Goal: Task Accomplishment & Management: Use online tool/utility

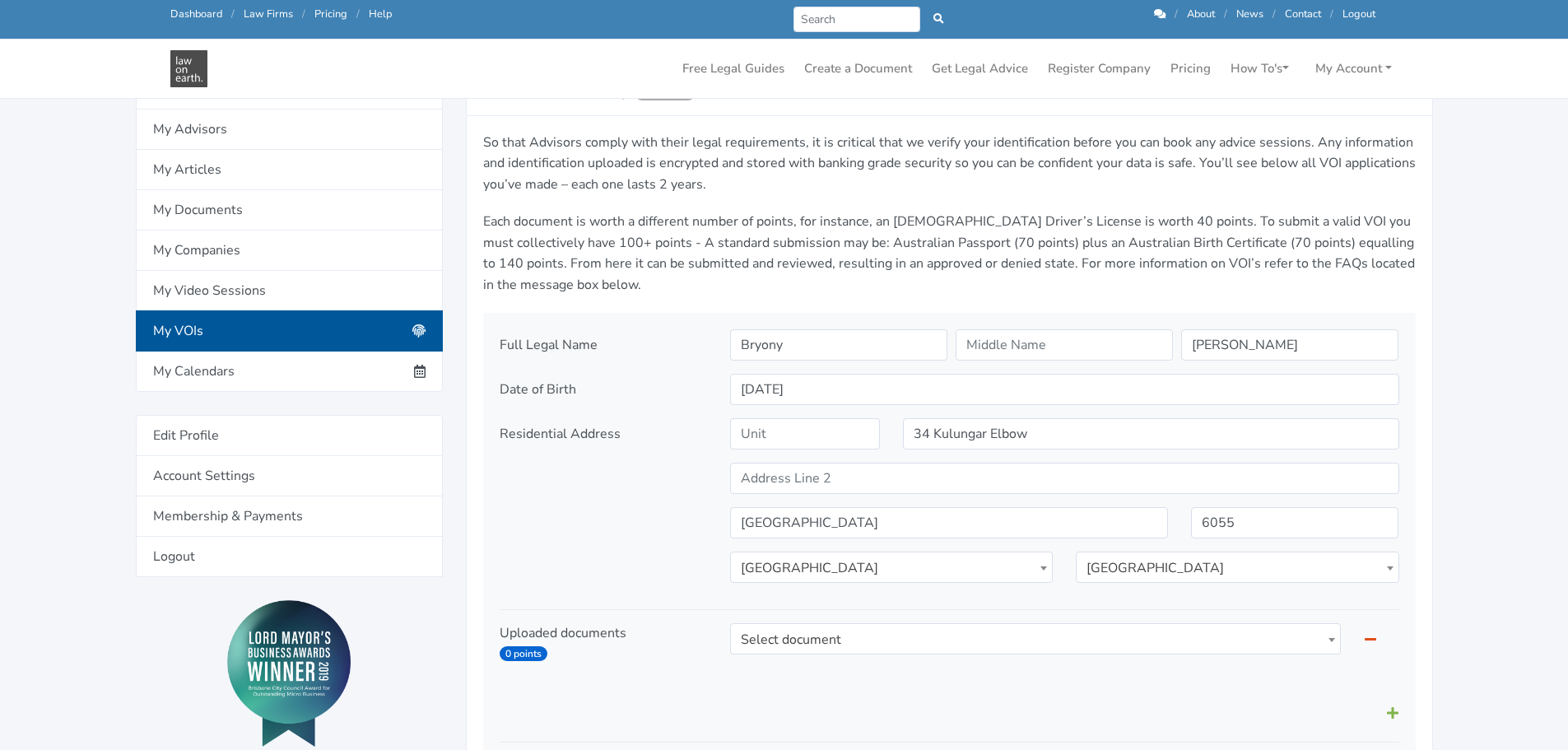
scroll to position [246, 0]
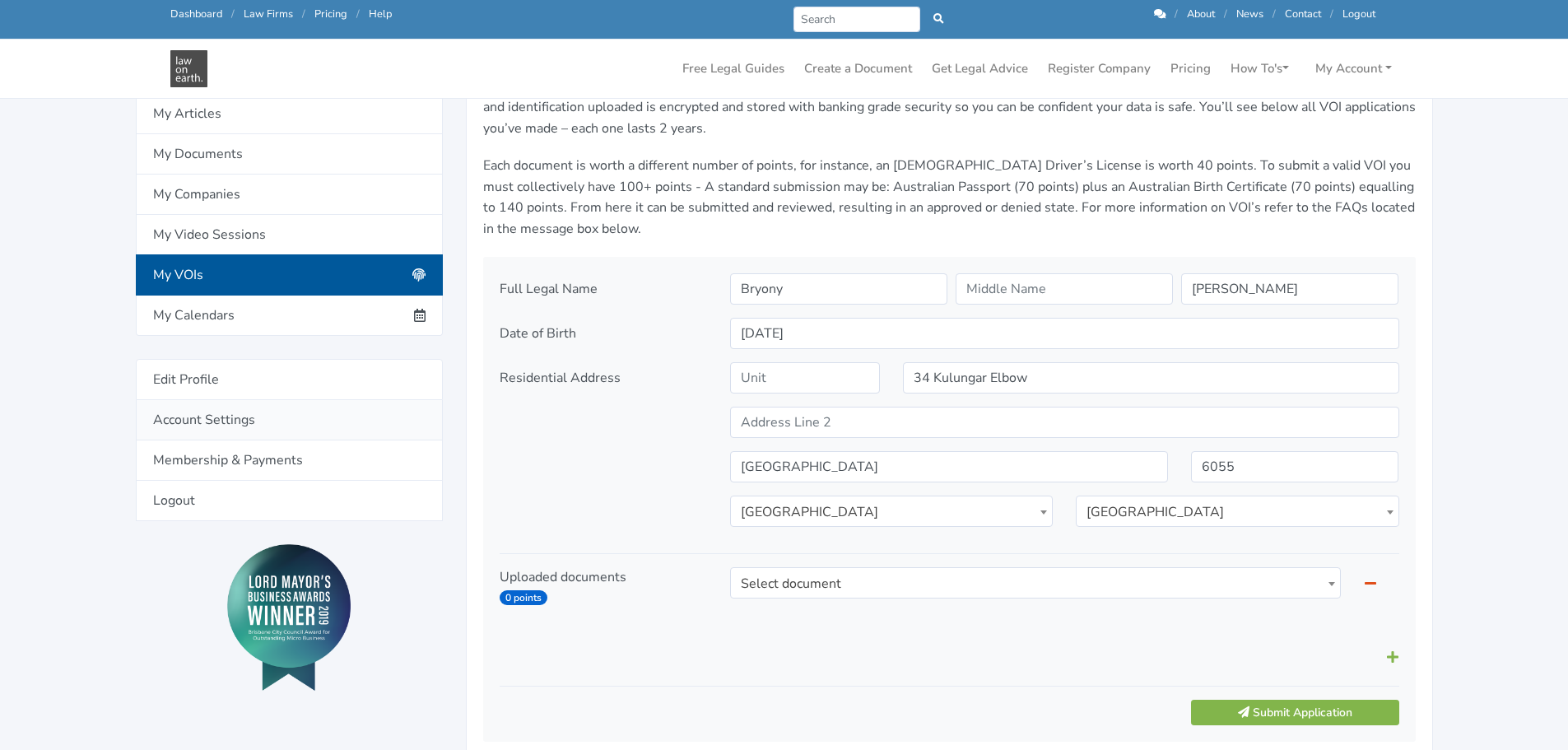
click at [232, 421] on link "Account Settings" at bounding box center [290, 420] width 307 height 41
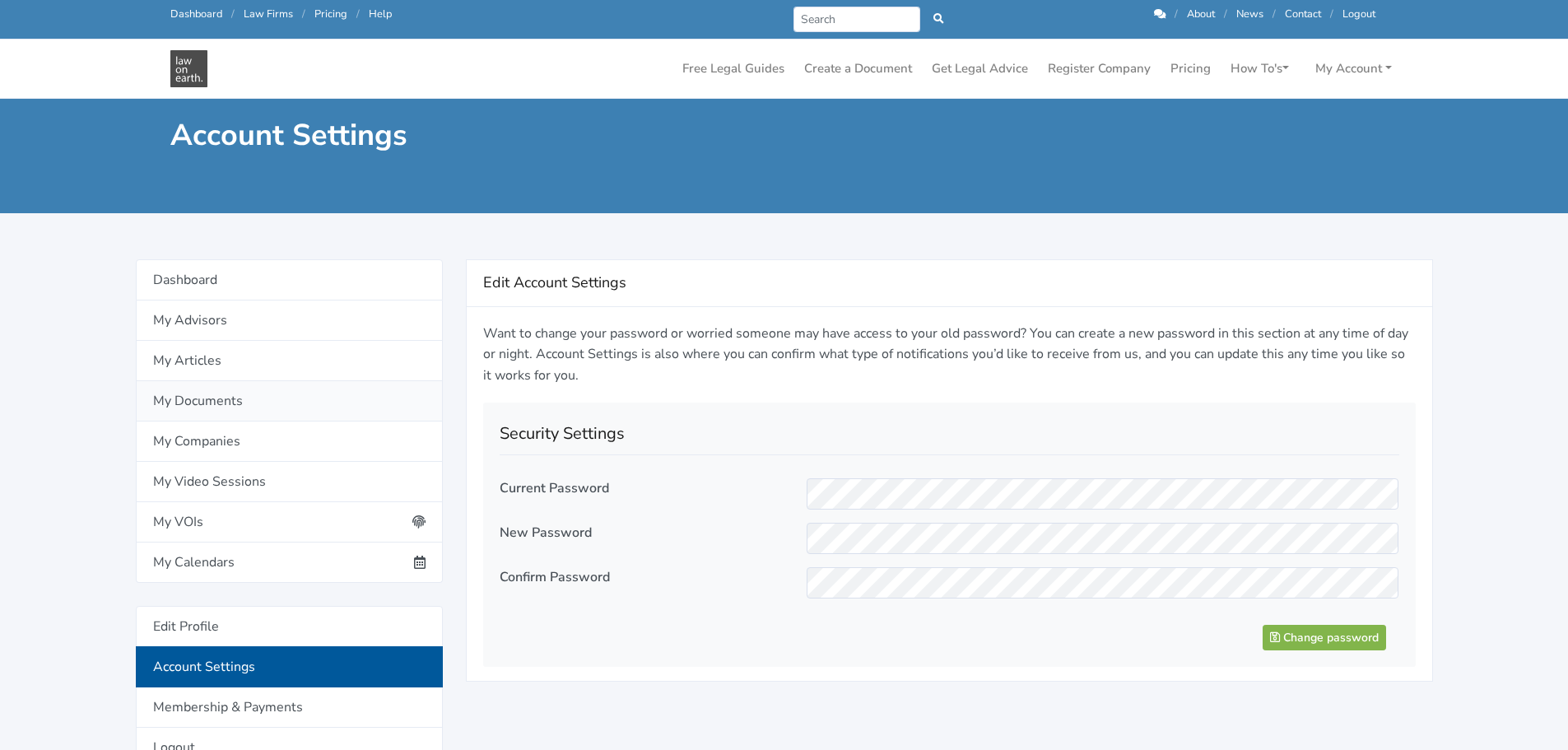
scroll to position [330, 0]
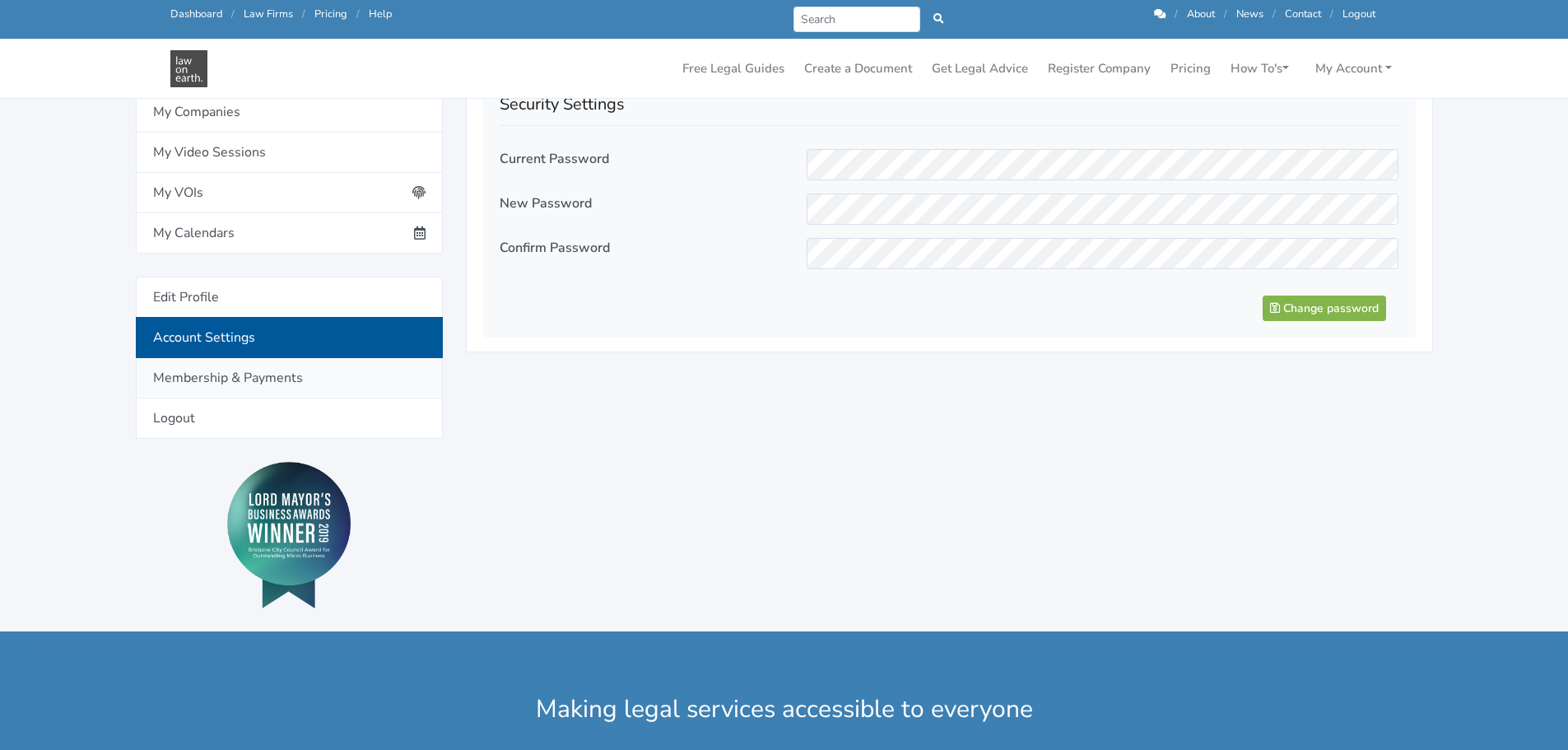
click at [234, 392] on link "Membership & Payments" at bounding box center [290, 378] width 307 height 41
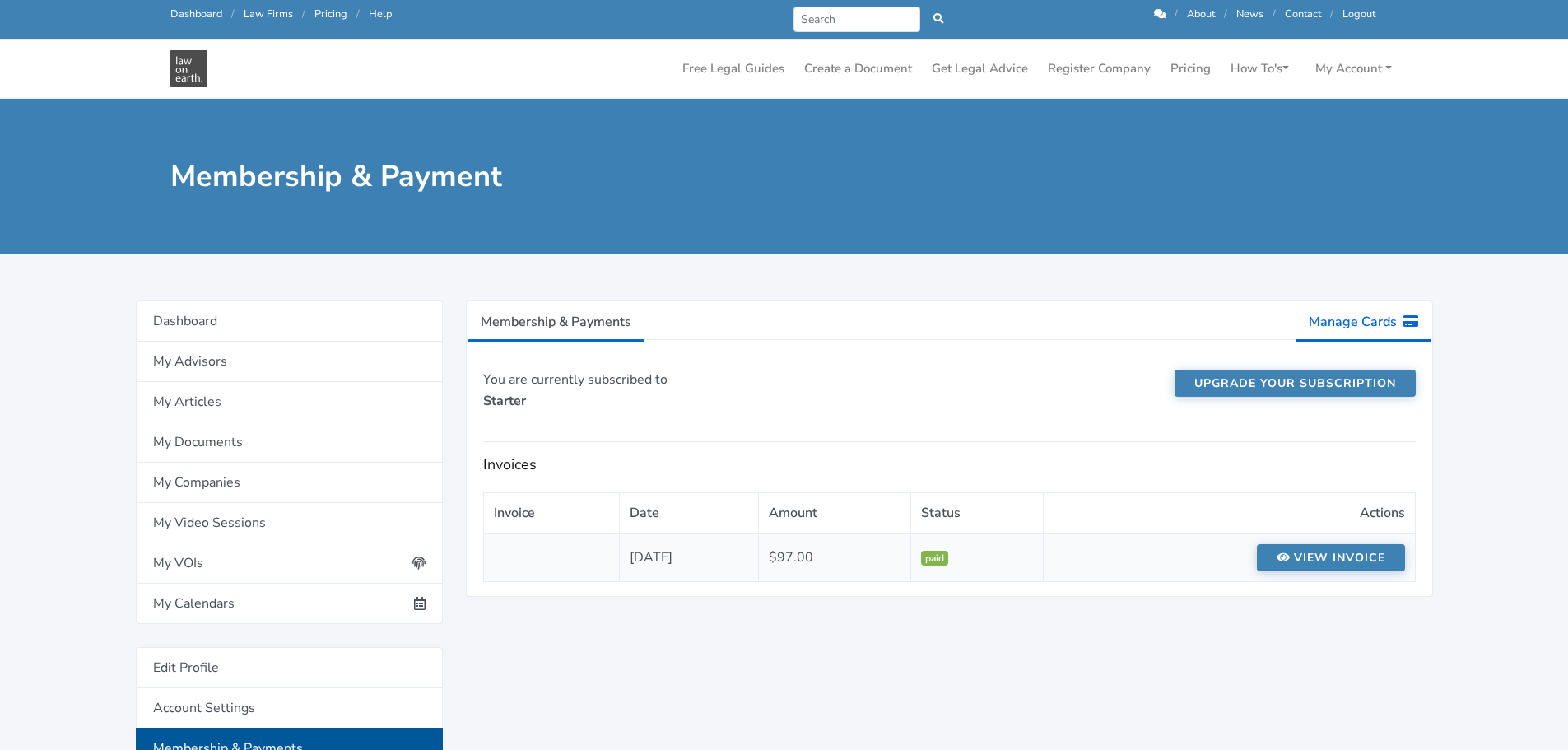
click at [1361, 321] on link "Manage Cards" at bounding box center [1363, 322] width 138 height 42
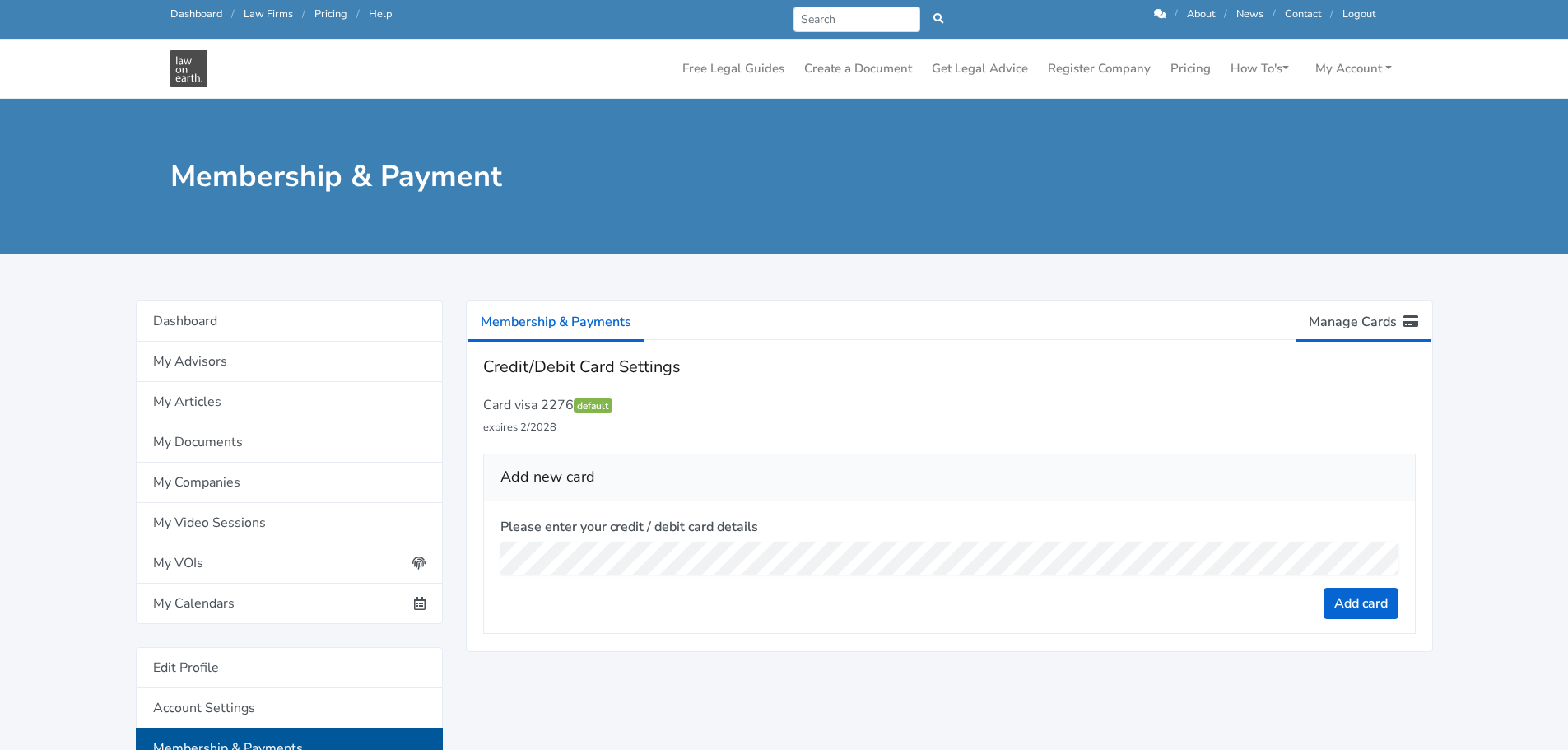
click at [569, 312] on link "Membership & Payments" at bounding box center [556, 322] width 178 height 42
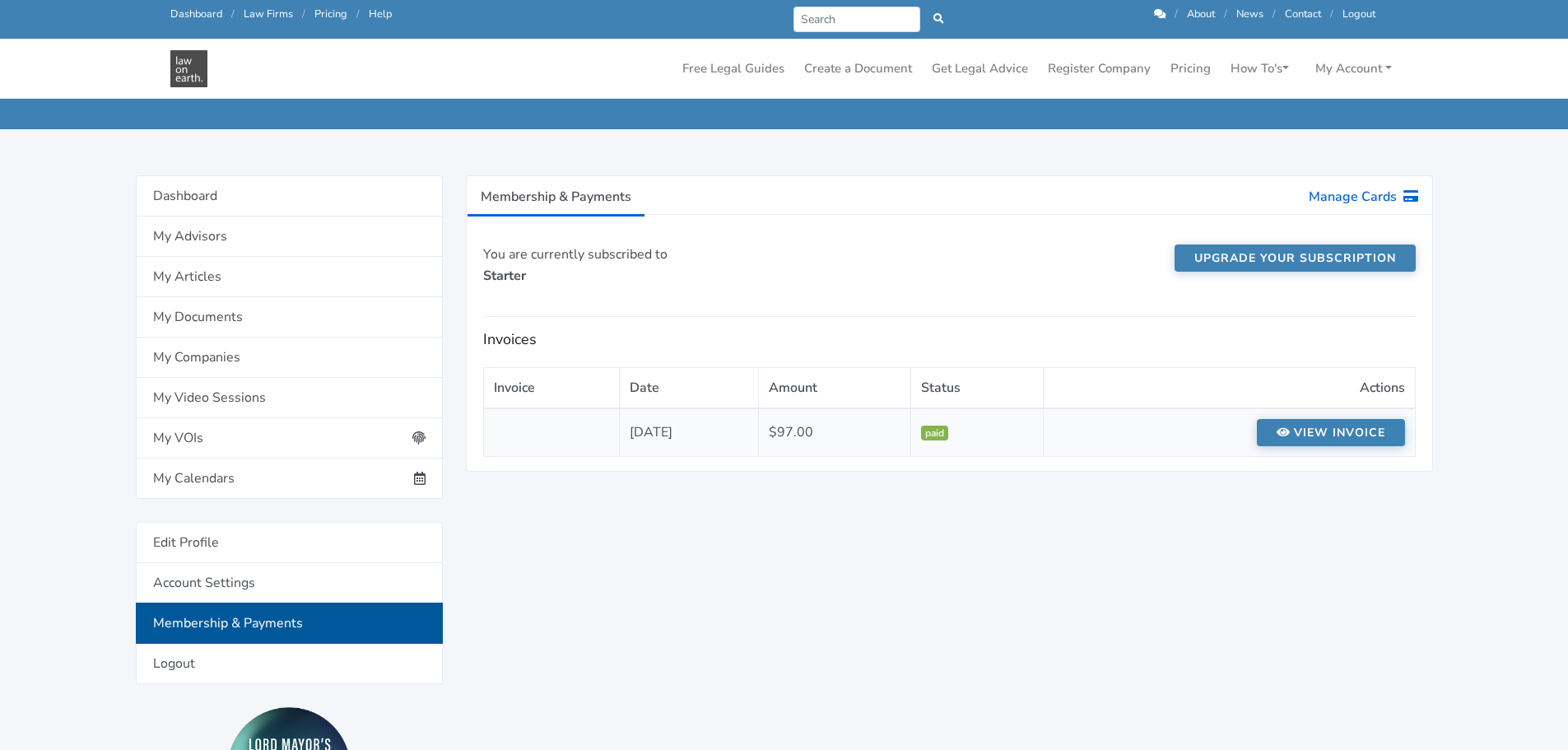
scroll to position [82, 0]
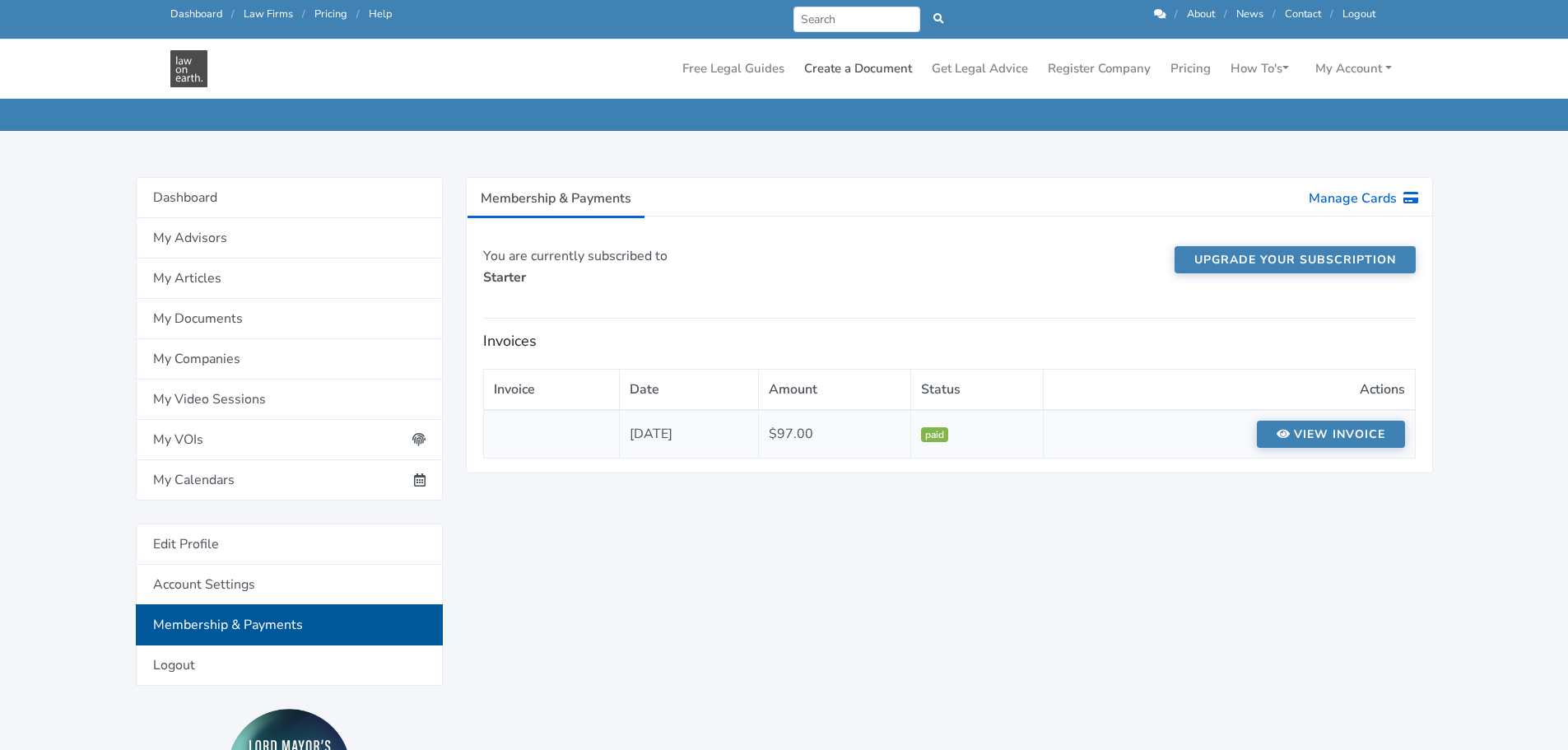
click at [871, 72] on link "Create a Document" at bounding box center [858, 69] width 121 height 32
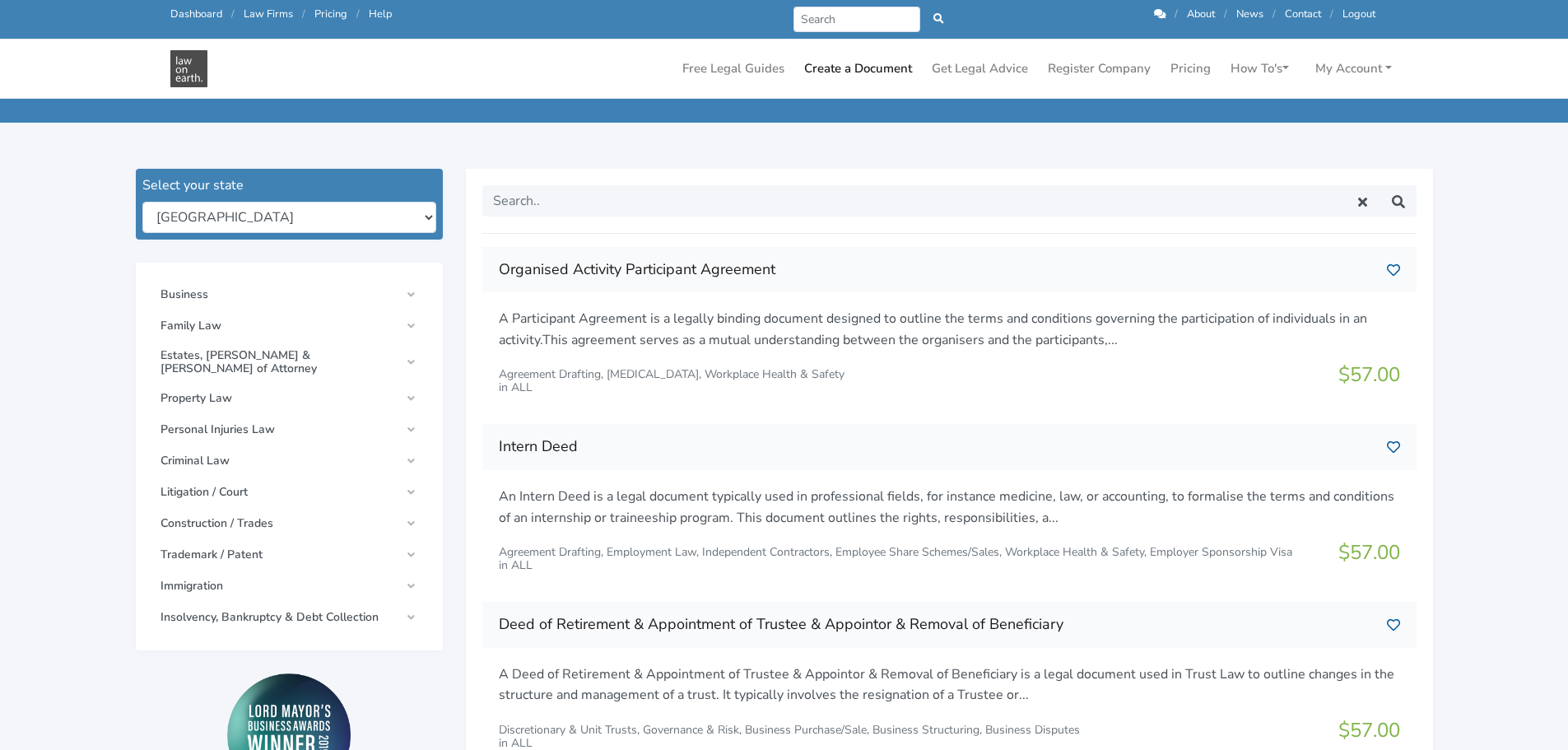
scroll to position [164, 0]
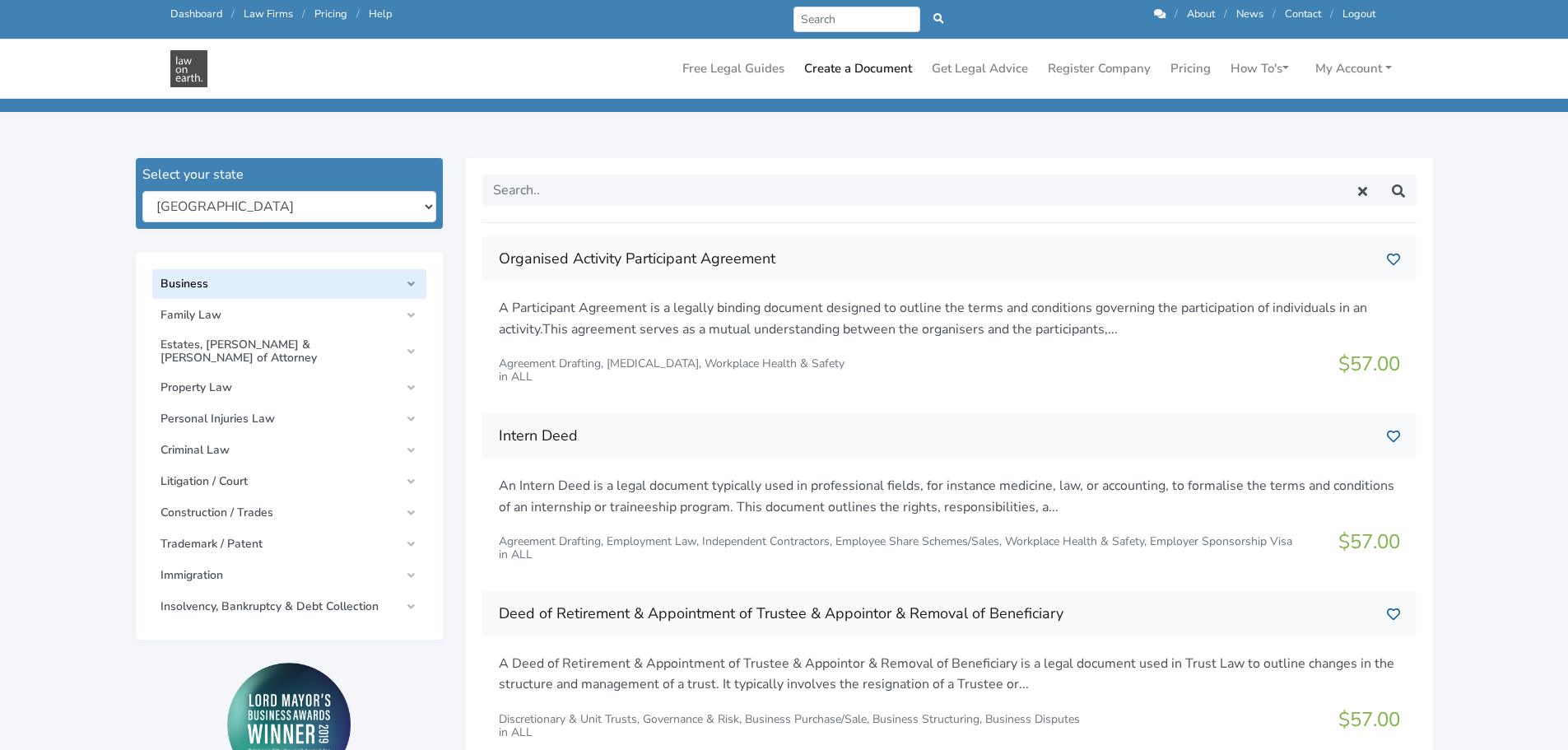
click at [360, 280] on span "Business" at bounding box center [280, 284] width 239 height 13
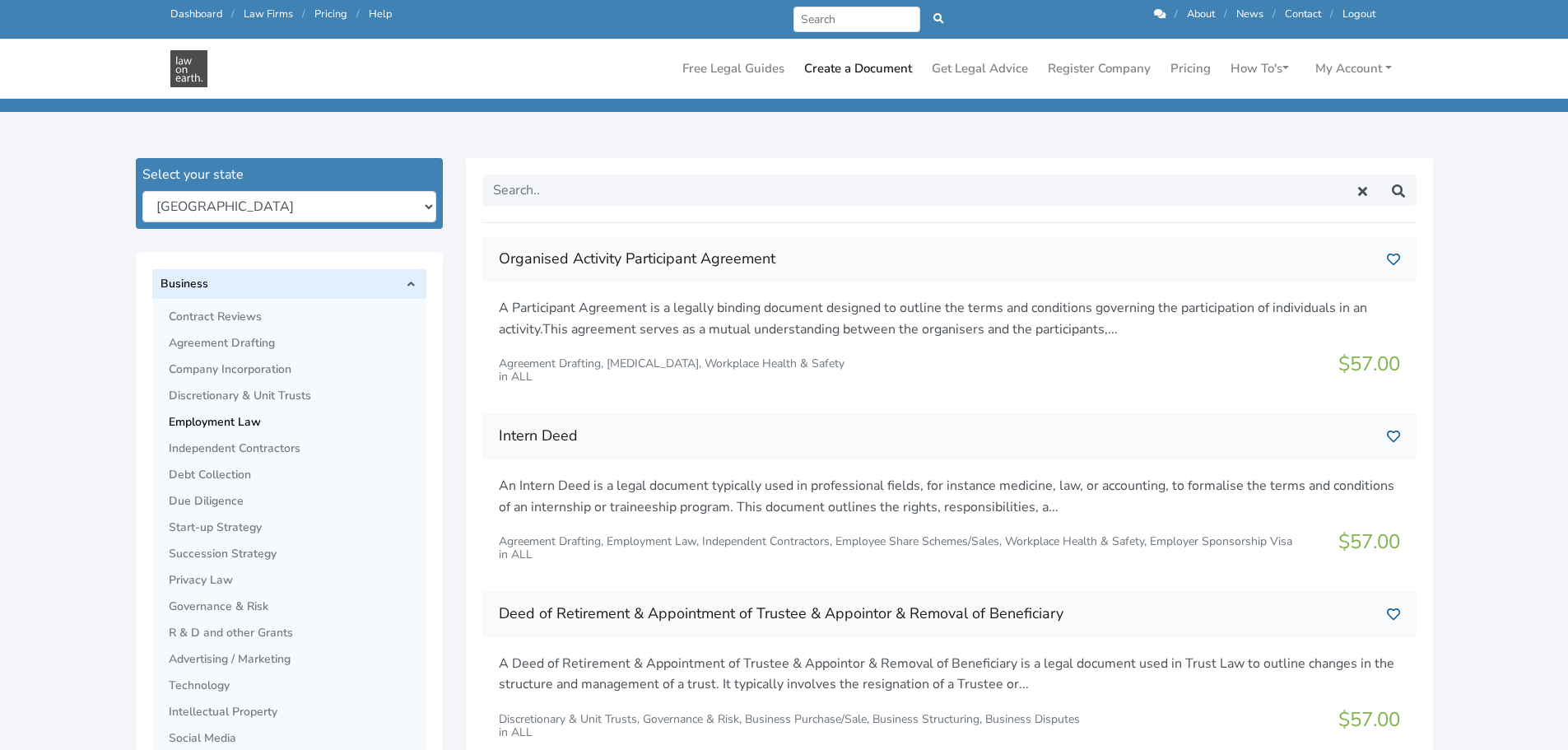
click at [248, 420] on span "Employment Law" at bounding box center [293, 421] width 249 height 13
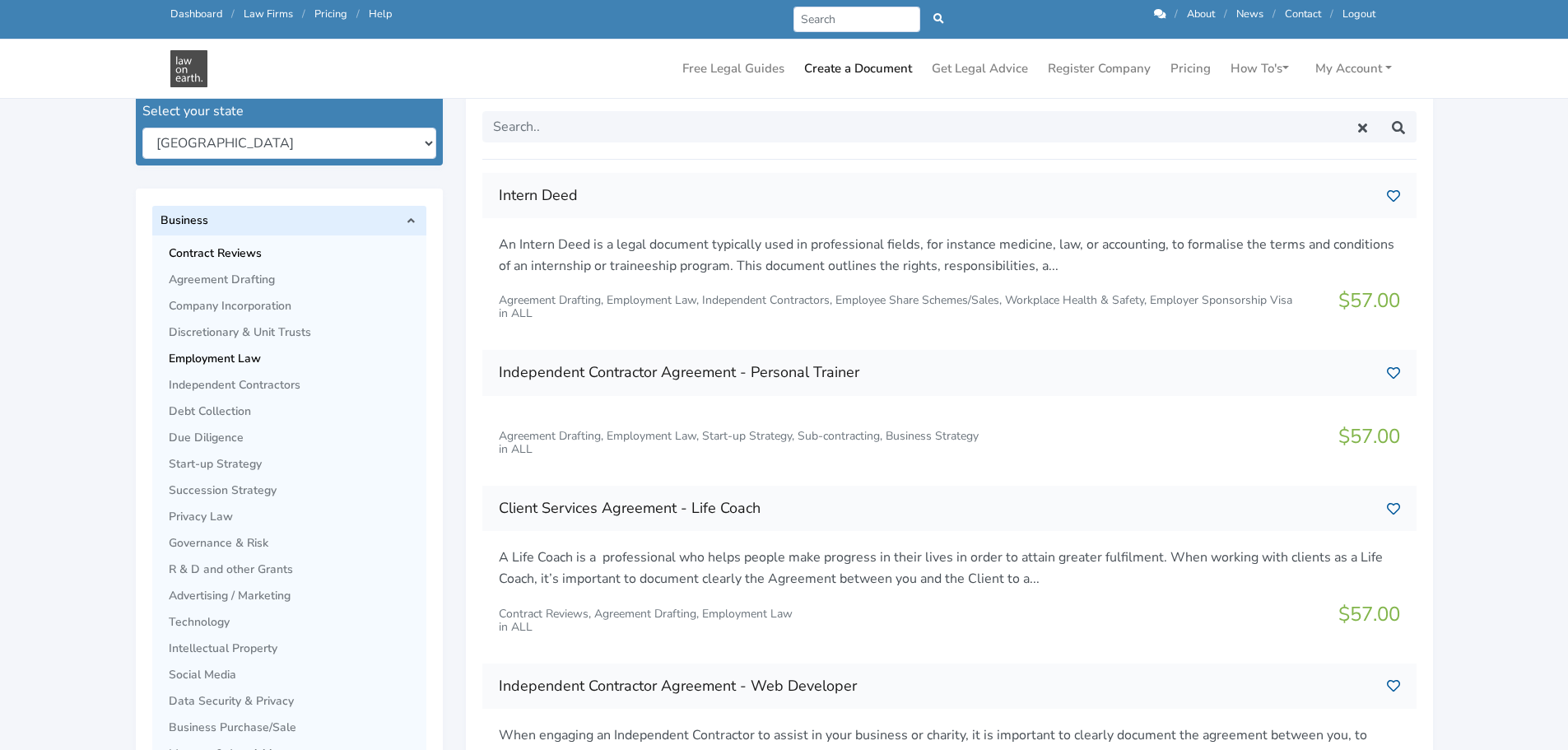
scroll to position [246, 0]
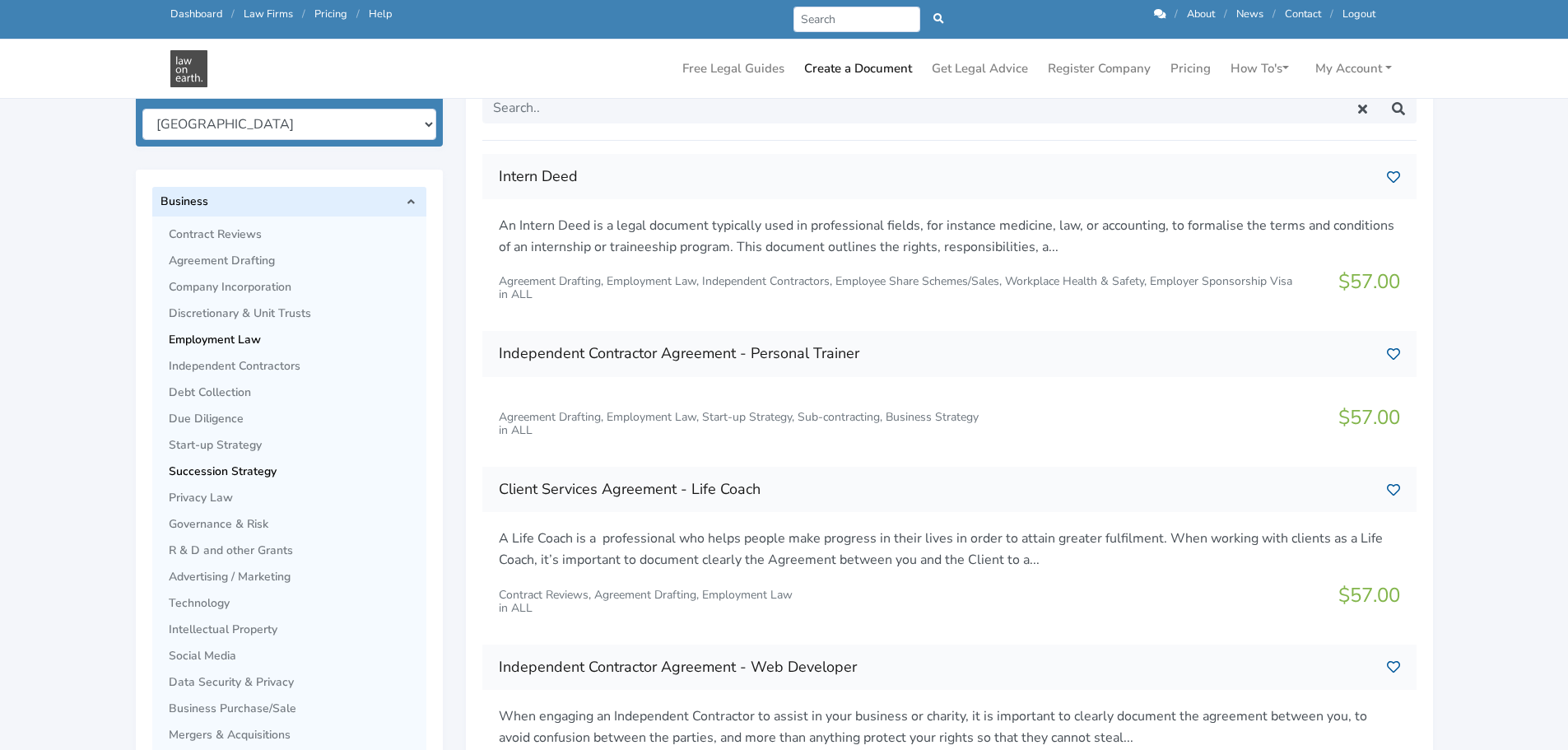
click at [241, 465] on span "Succession Strategy" at bounding box center [293, 471] width 249 height 13
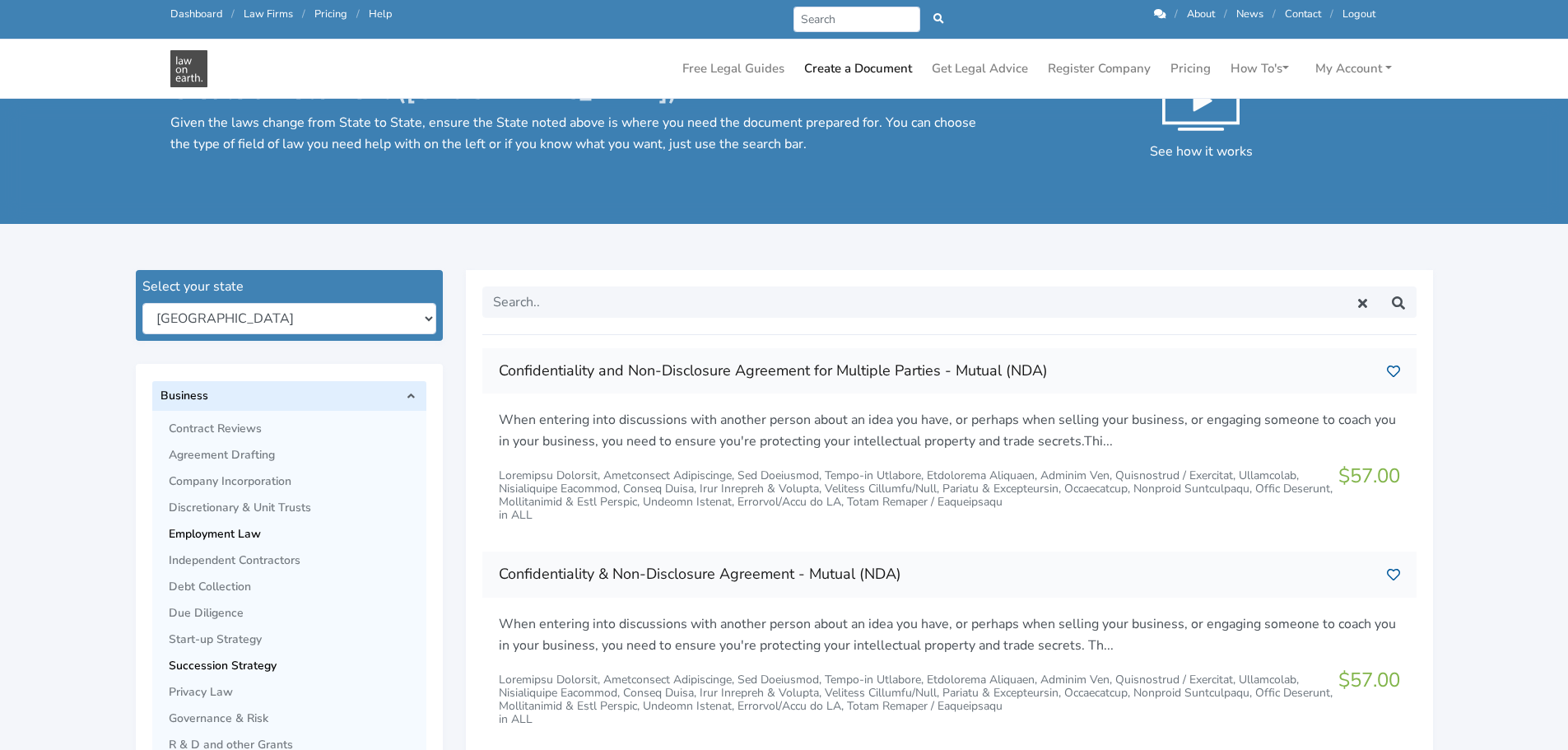
scroll to position [82, 0]
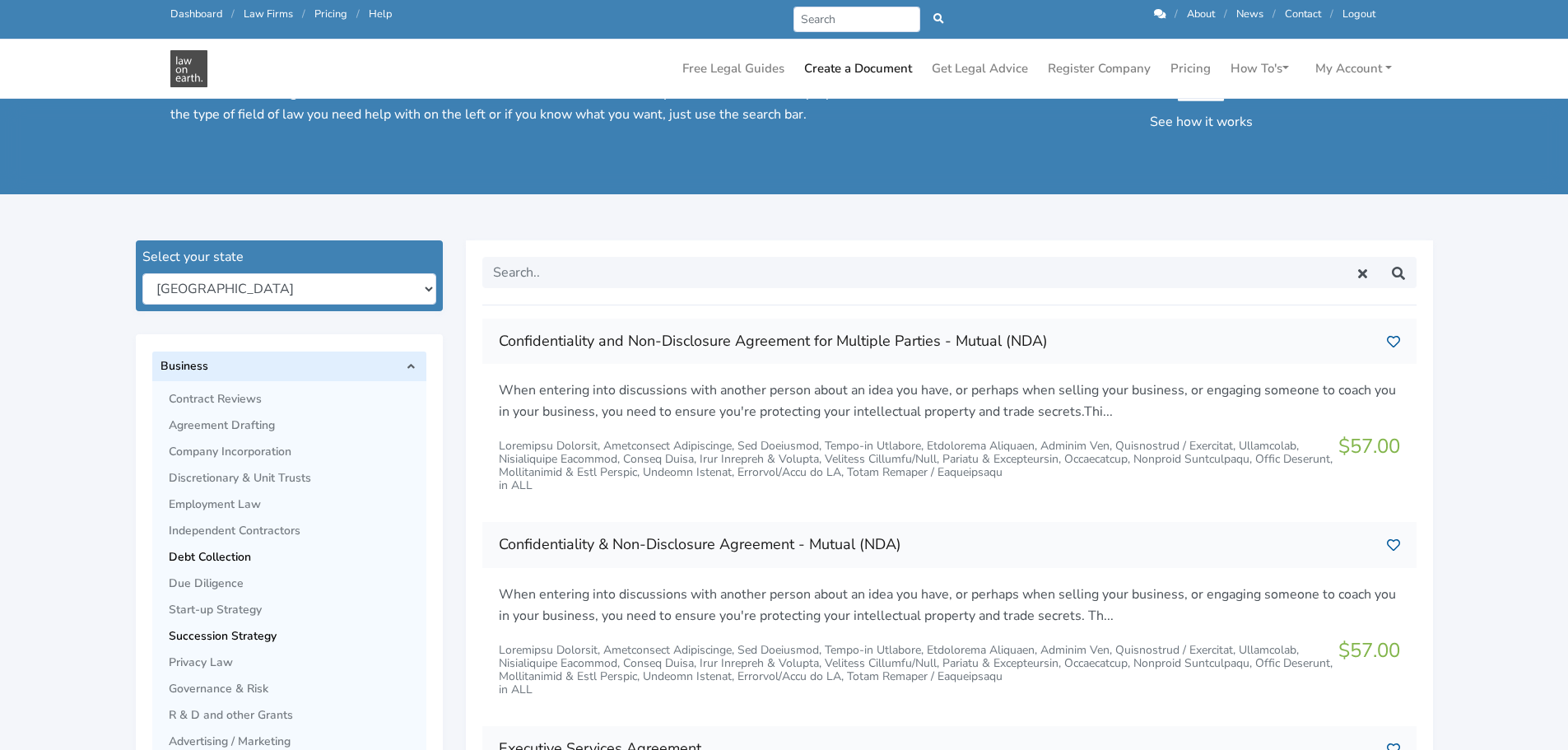
click at [220, 550] on span "Debt Collection" at bounding box center [293, 557] width 249 height 13
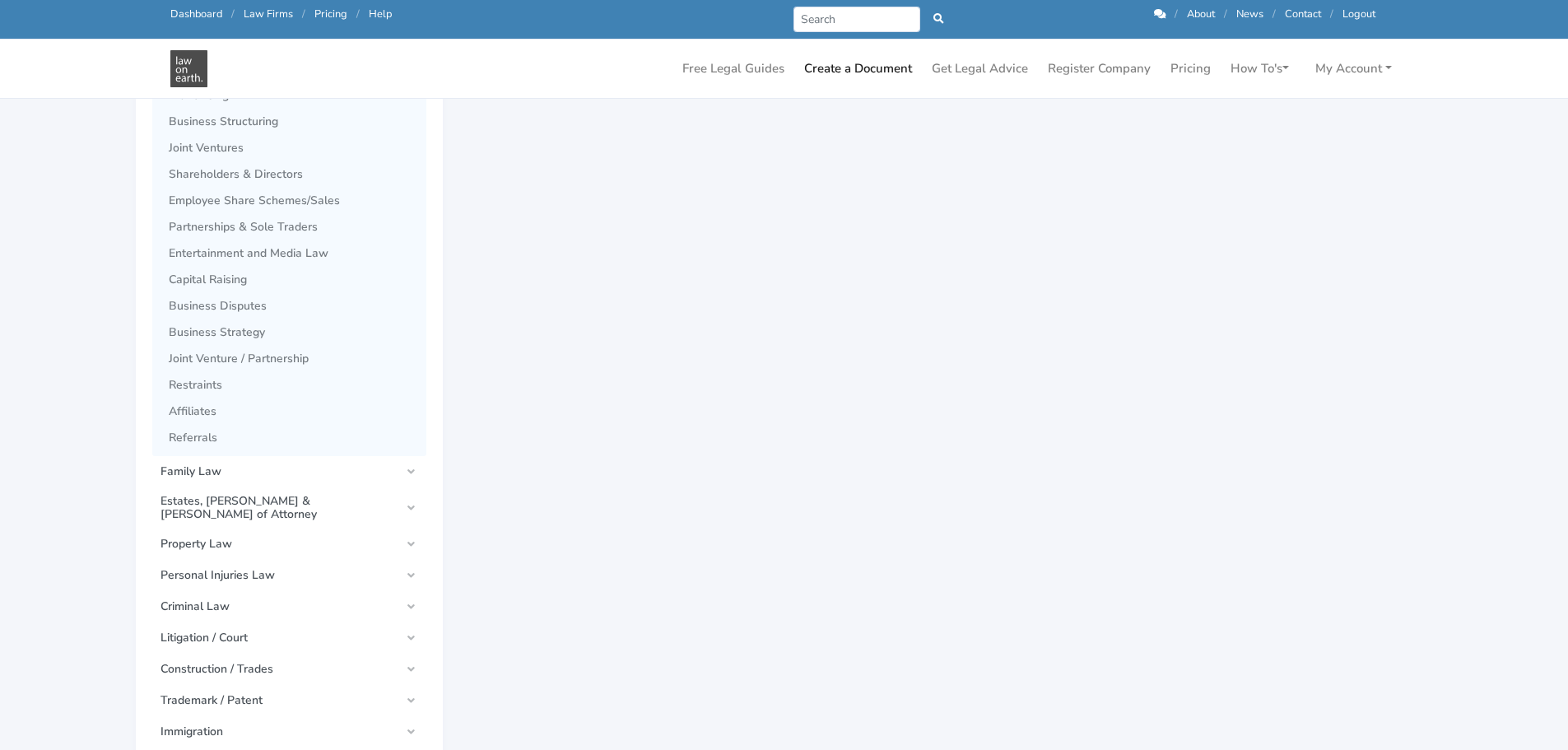
scroll to position [905, 0]
